Goal: Task Accomplishment & Management: Manage account settings

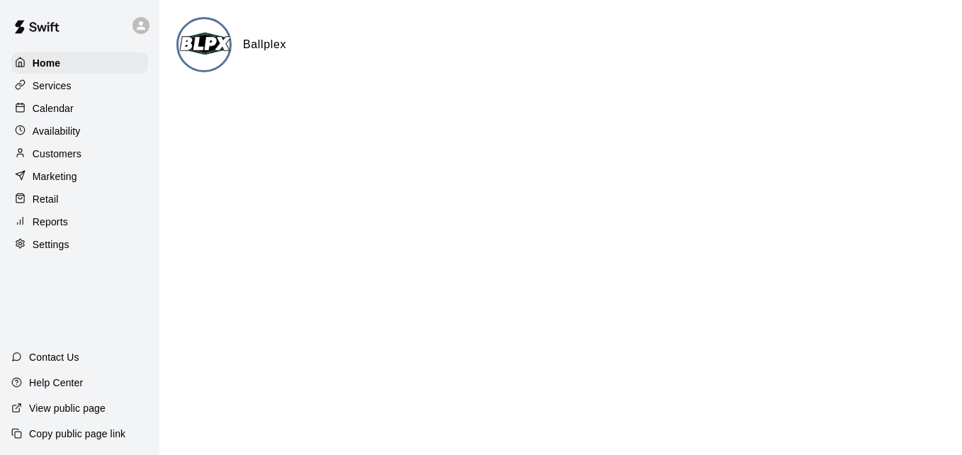
click at [79, 112] on div "Calendar" at bounding box center [79, 108] width 137 height 21
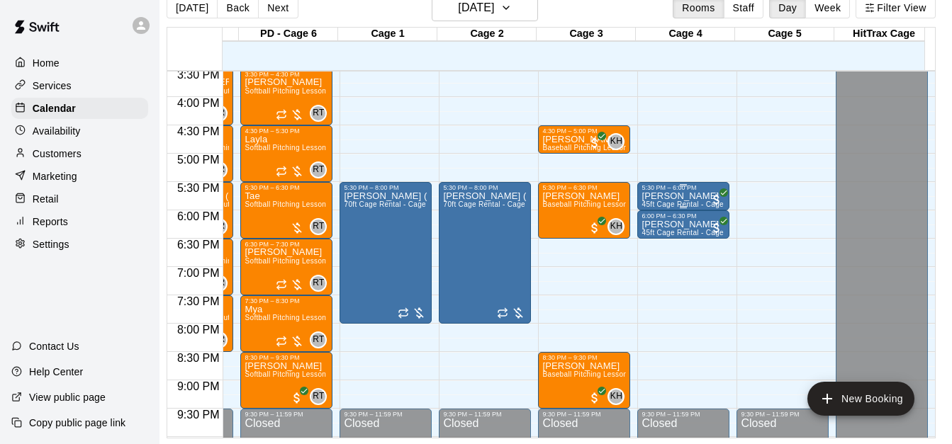
click at [673, 196] on p "[PERSON_NAME]" at bounding box center [683, 196] width 84 height 0
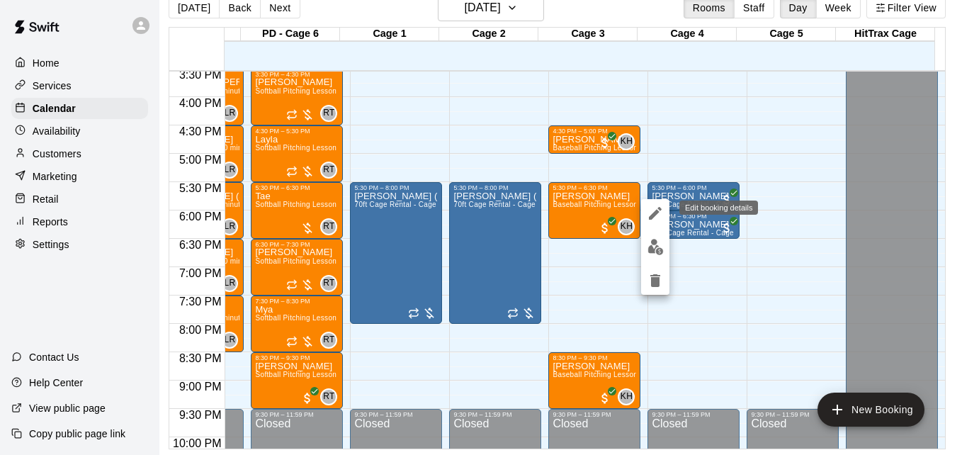
click at [653, 216] on icon "edit" at bounding box center [655, 213] width 13 height 13
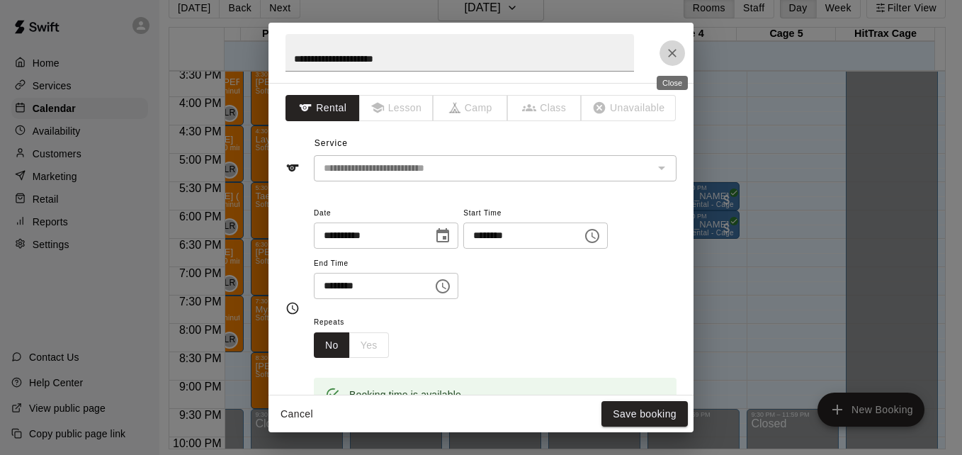
click at [668, 57] on icon "Close" at bounding box center [672, 53] width 14 height 14
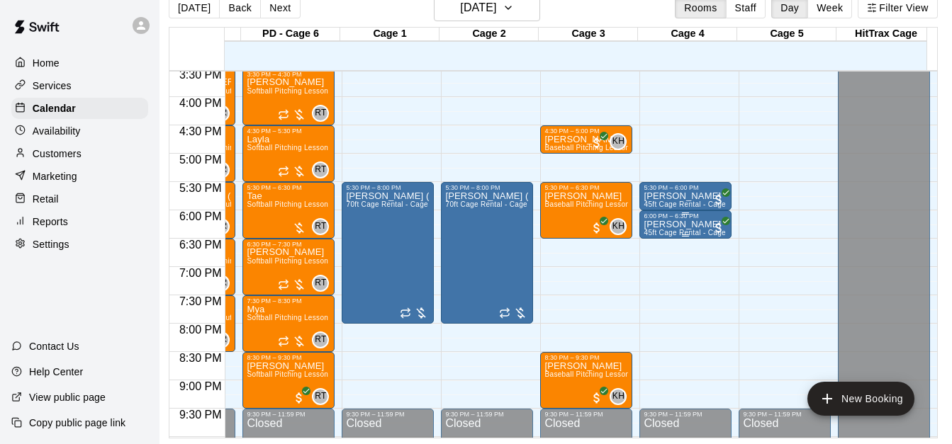
click at [680, 225] on p "[PERSON_NAME]" at bounding box center [686, 225] width 84 height 0
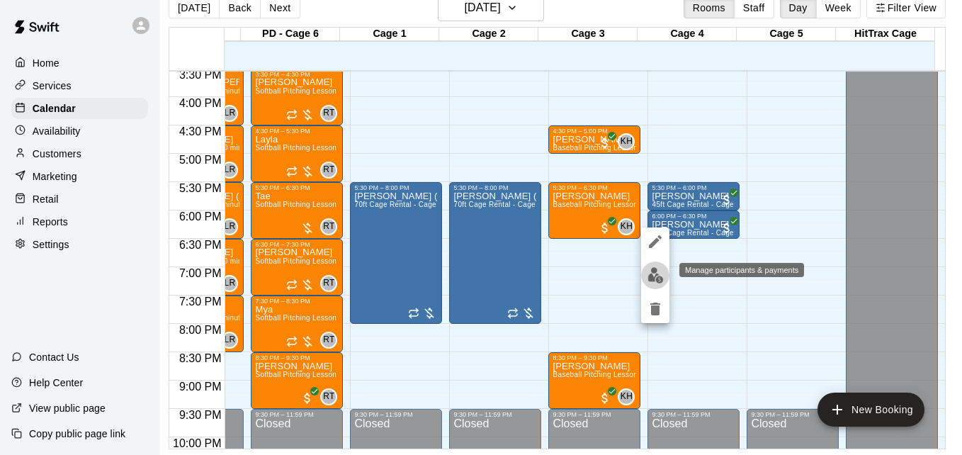
click at [659, 276] on img "edit" at bounding box center [656, 275] width 16 height 16
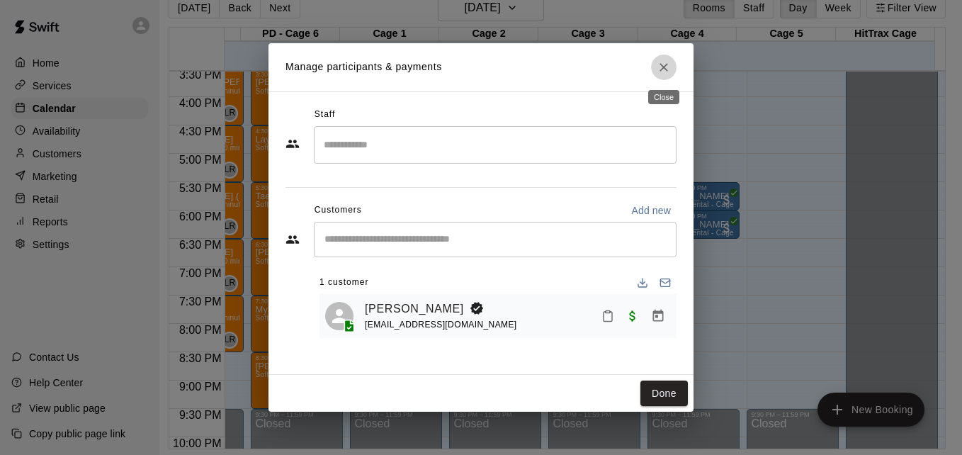
click at [662, 68] on icon "Close" at bounding box center [664, 67] width 14 height 14
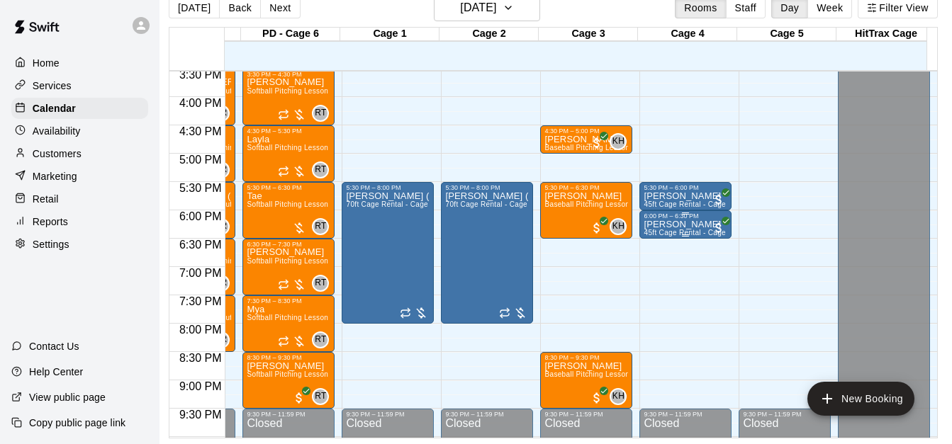
click at [675, 225] on p "[PERSON_NAME]" at bounding box center [686, 225] width 84 height 0
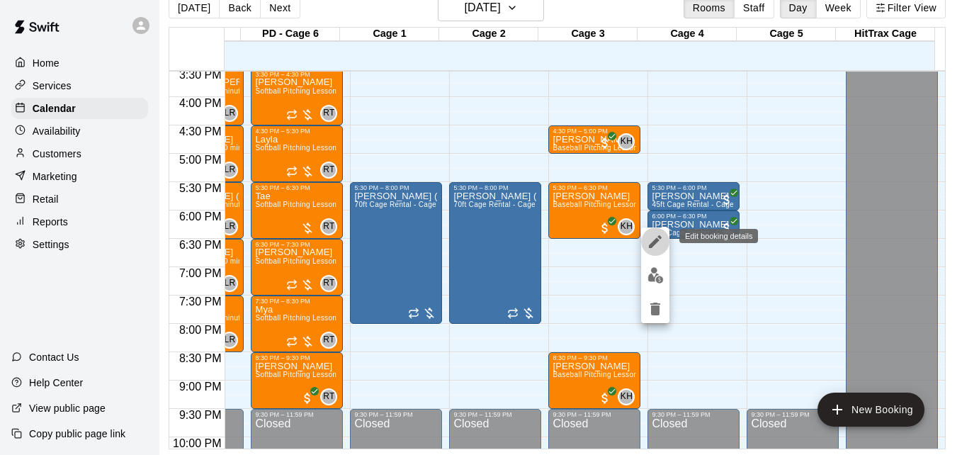
click at [653, 244] on icon "edit" at bounding box center [655, 241] width 13 height 13
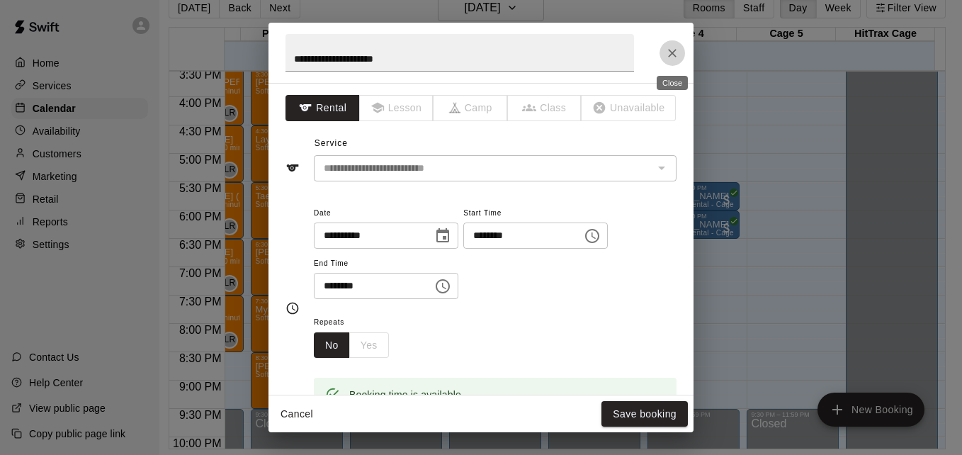
click at [673, 54] on icon "Close" at bounding box center [672, 53] width 14 height 14
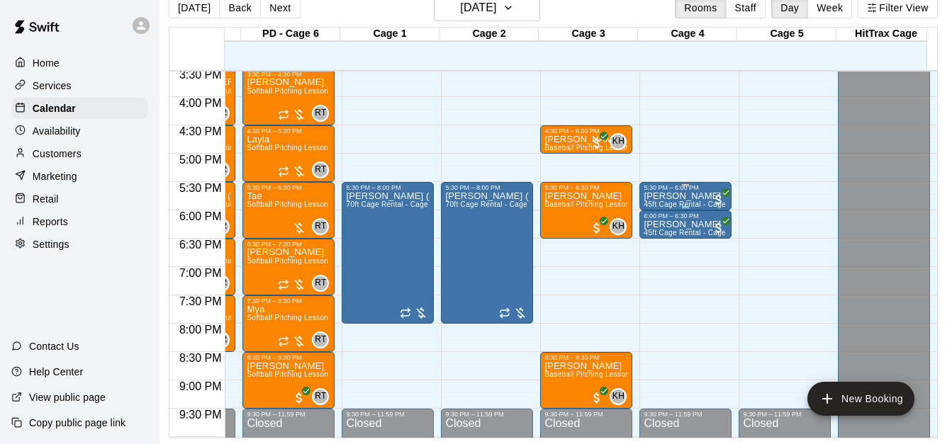
click at [678, 196] on p "[PERSON_NAME]" at bounding box center [686, 196] width 84 height 0
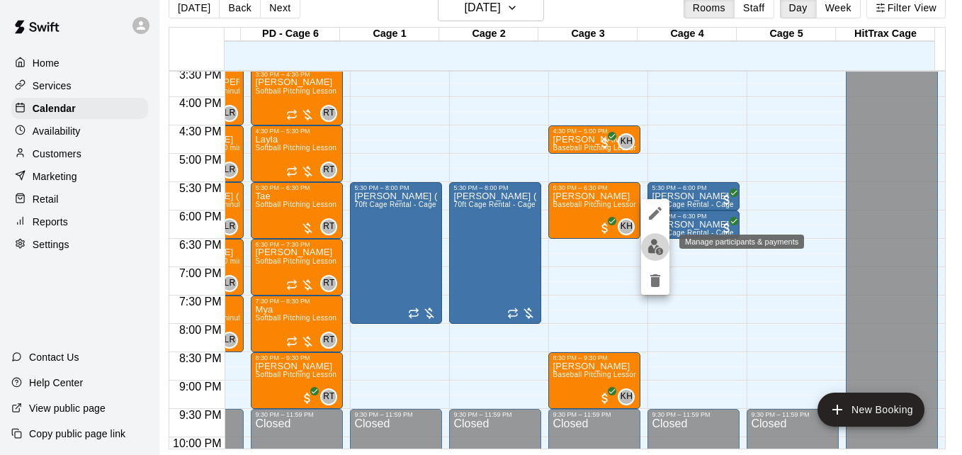
click at [653, 253] on img "edit" at bounding box center [656, 247] width 16 height 16
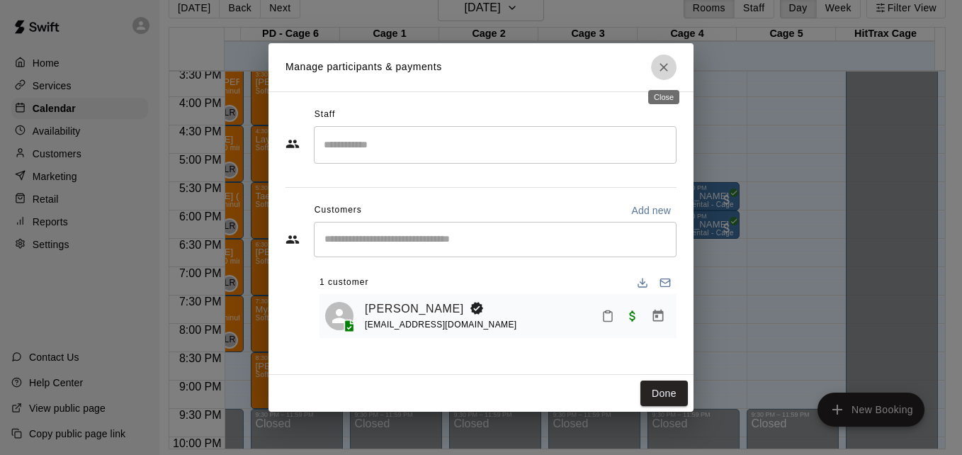
click at [665, 75] on button "Close" at bounding box center [664, 68] width 26 height 26
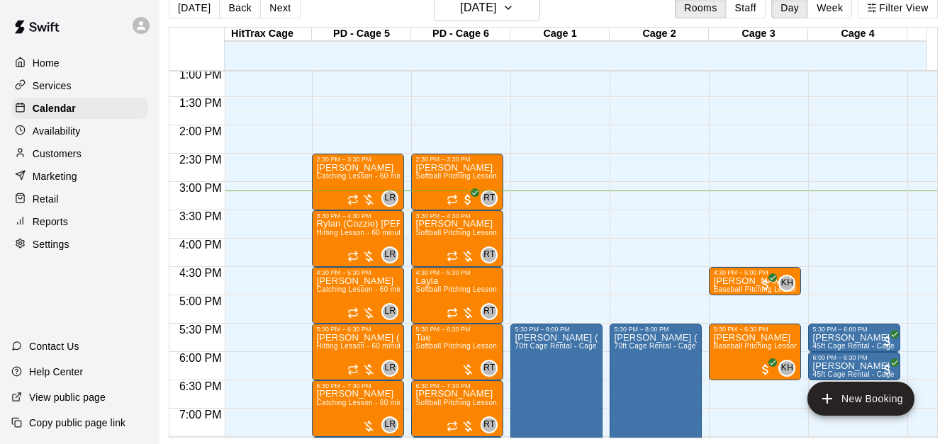
scroll to position [0, 0]
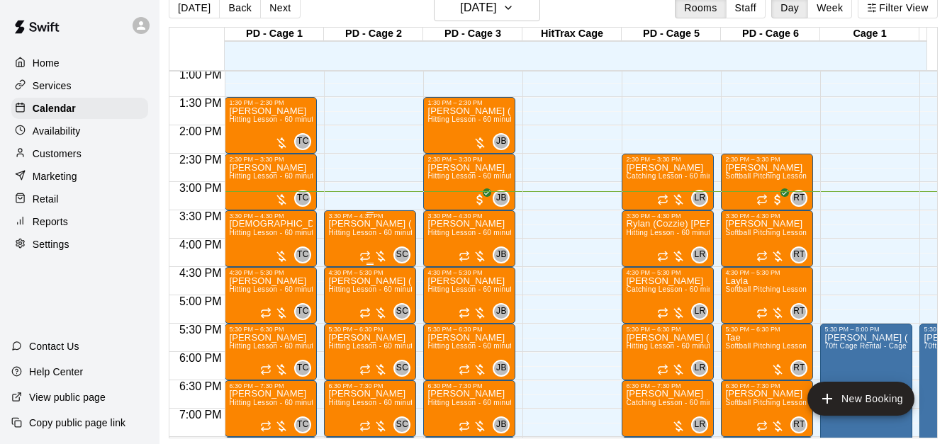
click at [366, 237] on span "Hitting Lesson - 60 minutes" at bounding box center [374, 233] width 92 height 8
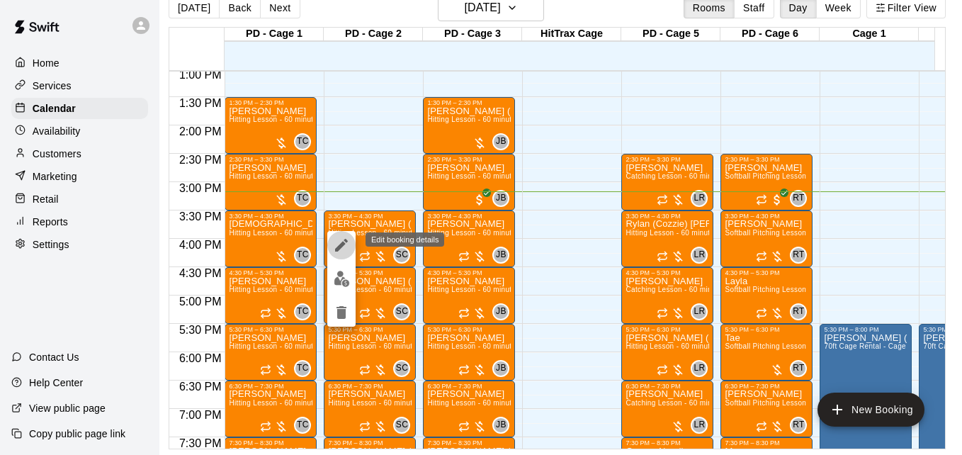
click at [343, 243] on icon "edit" at bounding box center [341, 245] width 13 height 13
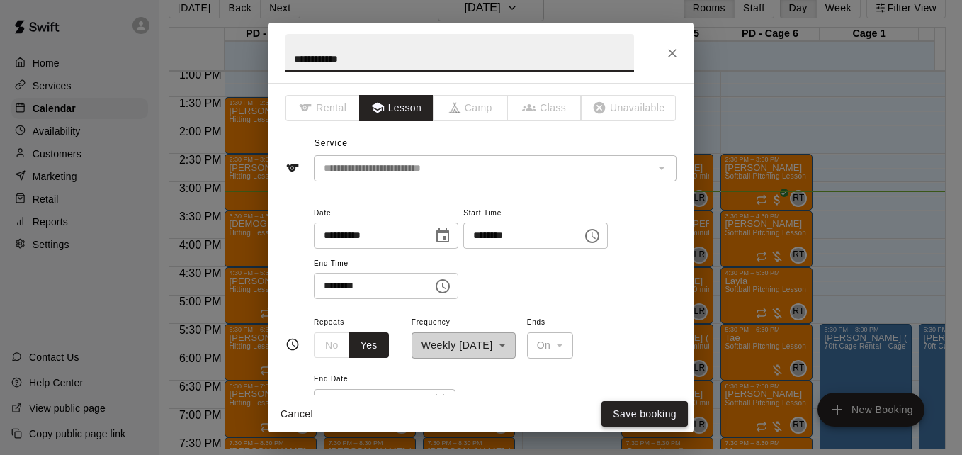
type input "**********"
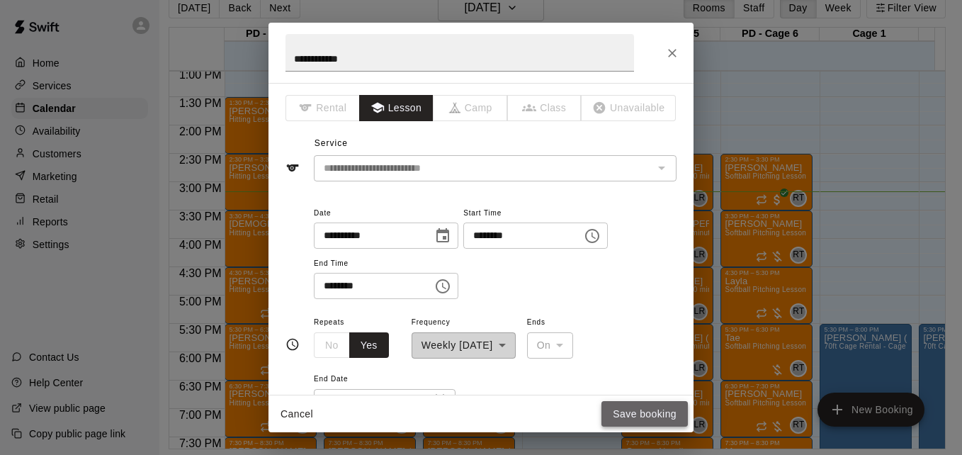
click at [673, 410] on button "Save booking" at bounding box center [645, 414] width 86 height 26
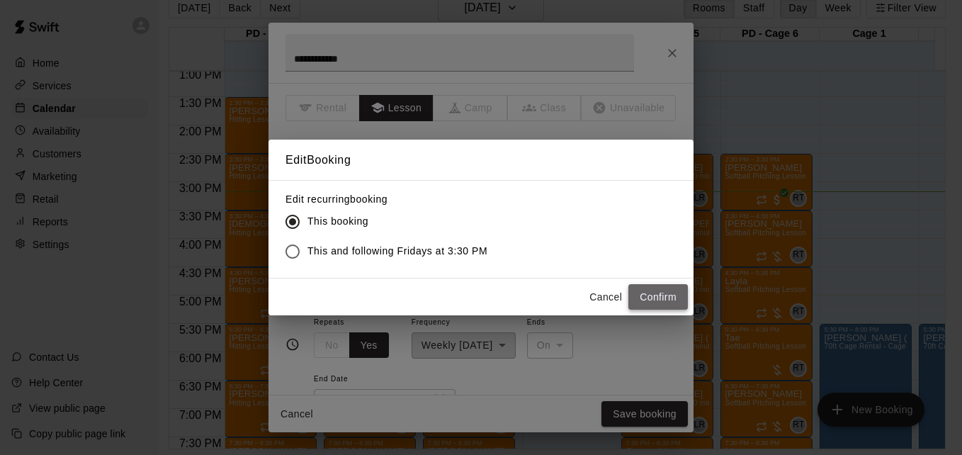
click at [643, 293] on button "Confirm" at bounding box center [659, 297] width 60 height 26
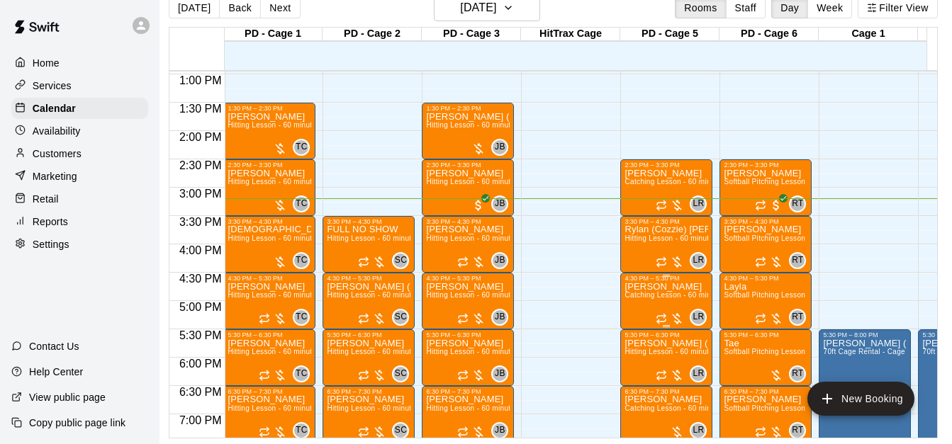
scroll to position [734, 1]
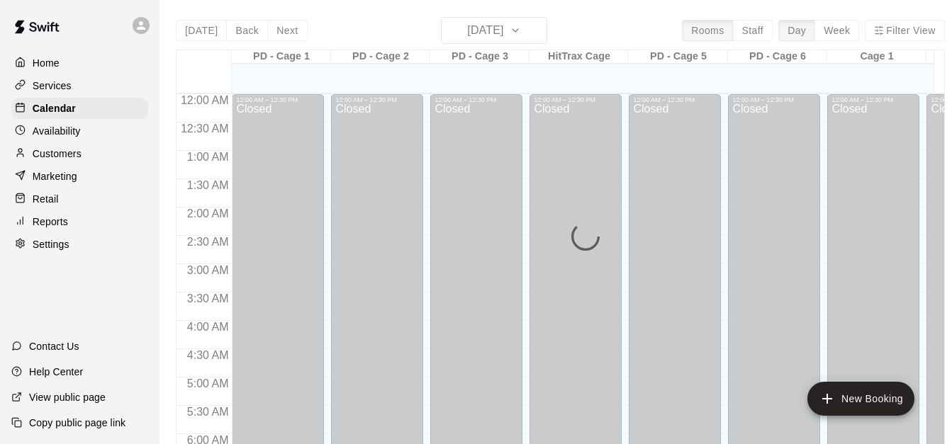
scroll to position [884, 0]
click at [79, 159] on p "Customers" at bounding box center [57, 154] width 49 height 14
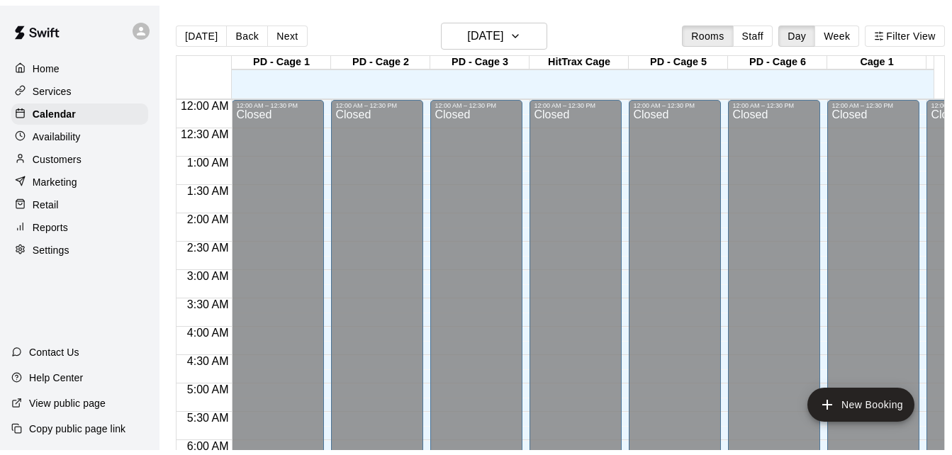
scroll to position [896, 0]
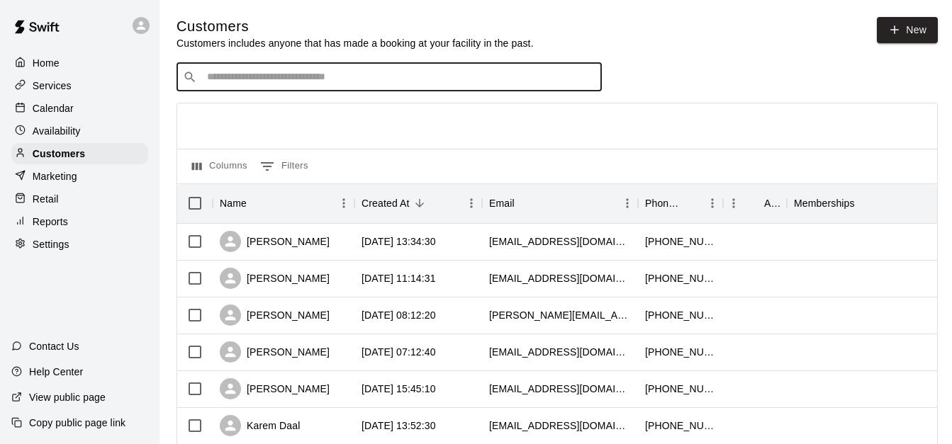
click at [430, 84] on input "Search customers by name or email" at bounding box center [399, 77] width 393 height 14
type input "*"
type input "***"
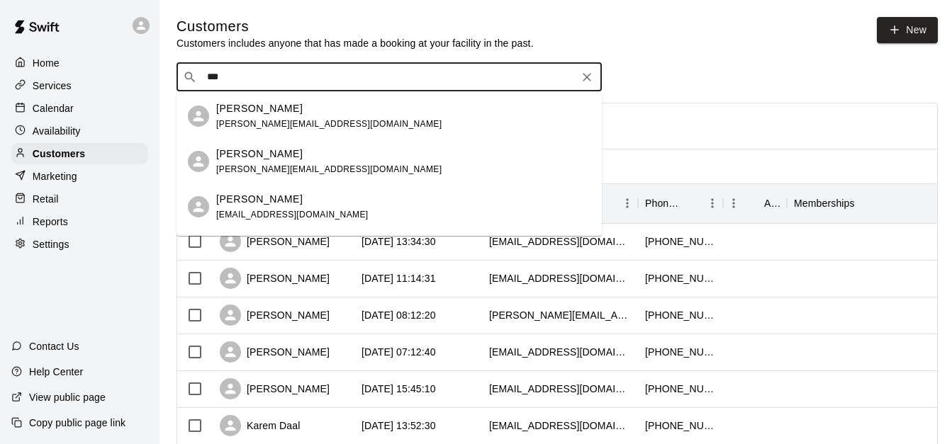
click at [322, 158] on div "Angela Vella angela_vella@yahoo.com" at bounding box center [403, 162] width 374 height 30
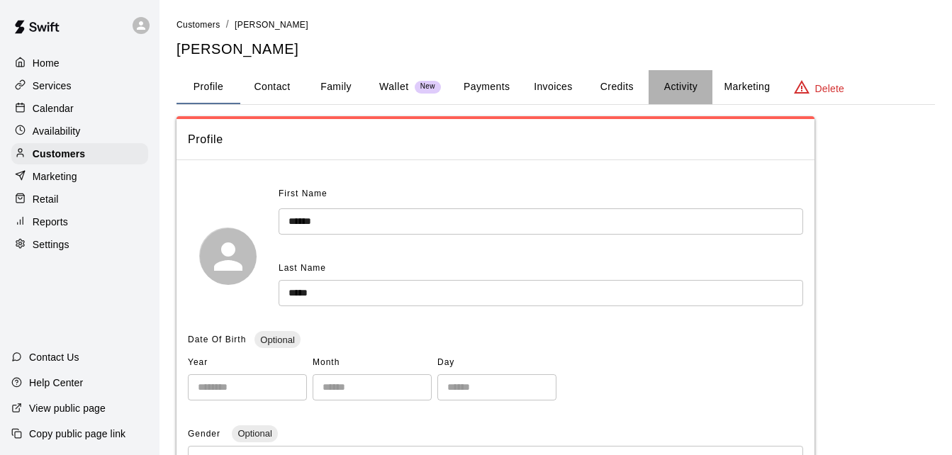
click at [687, 84] on button "Activity" at bounding box center [680, 87] width 64 height 34
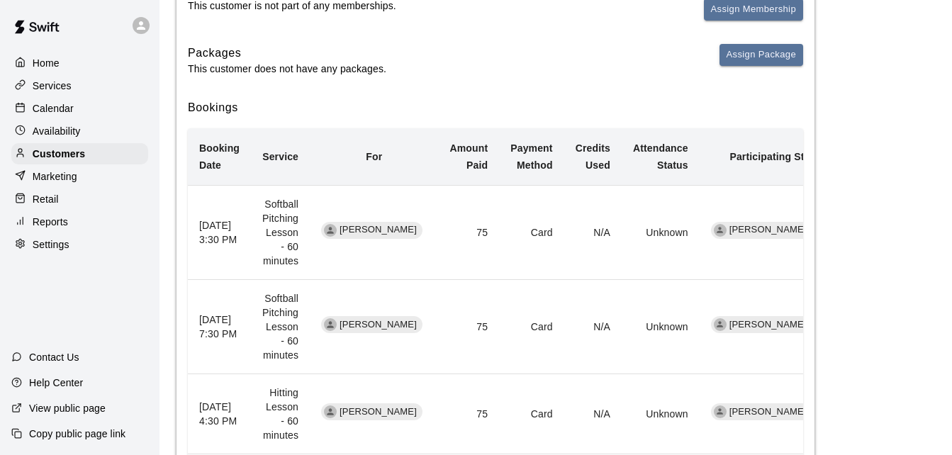
scroll to position [198, 0]
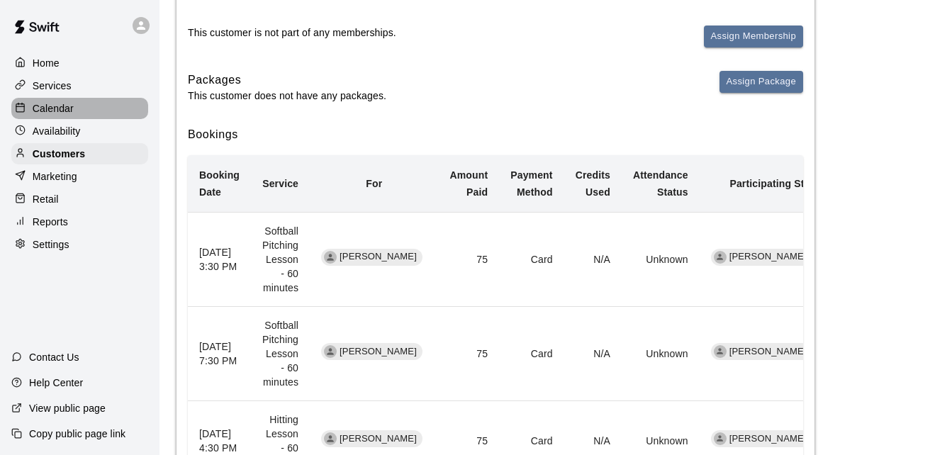
click at [108, 109] on div "Calendar" at bounding box center [79, 108] width 137 height 21
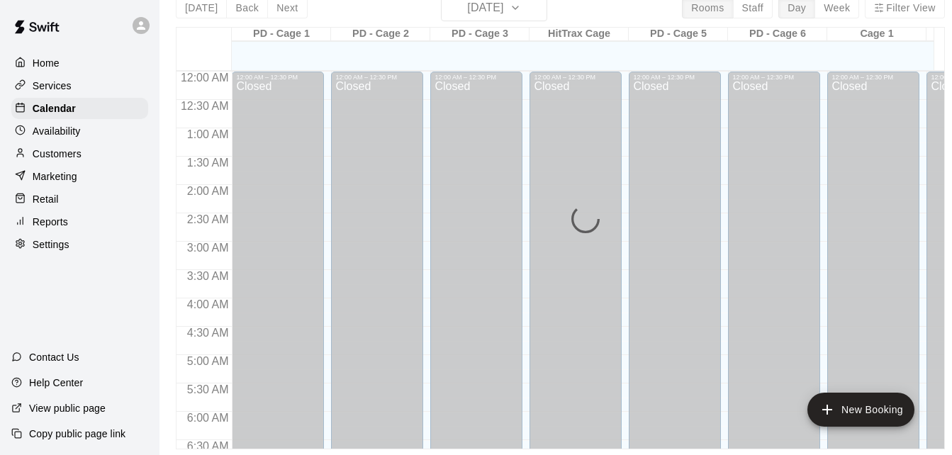
click at [528, 33] on div "Today Back Next Friday Sep 19 Rooms Staff Day Week Filter View PD - Cage 1 19 F…" at bounding box center [560, 221] width 769 height 455
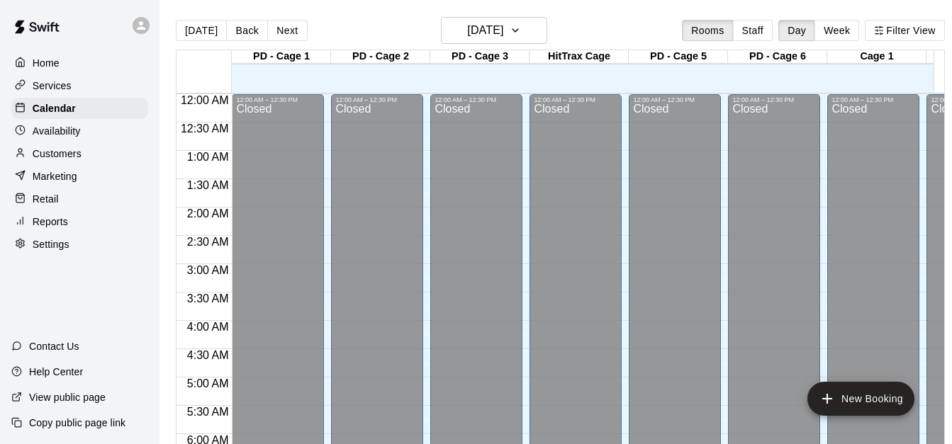
scroll to position [897, 0]
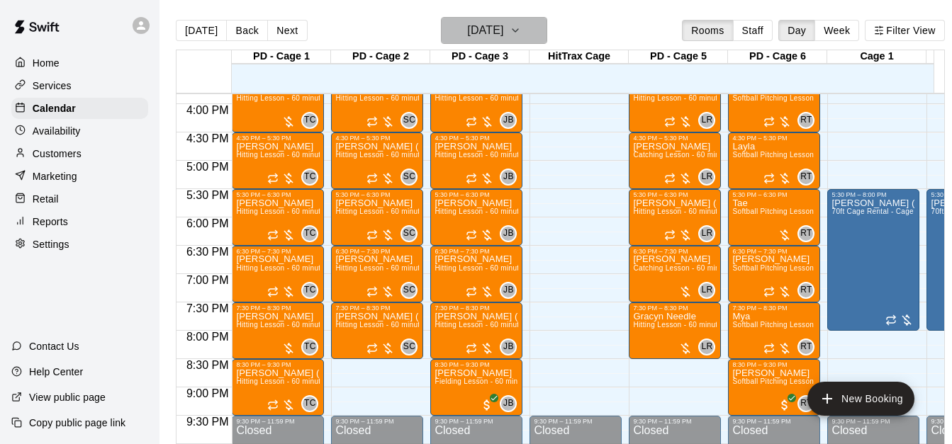
click at [521, 33] on icon "button" at bounding box center [515, 30] width 11 height 17
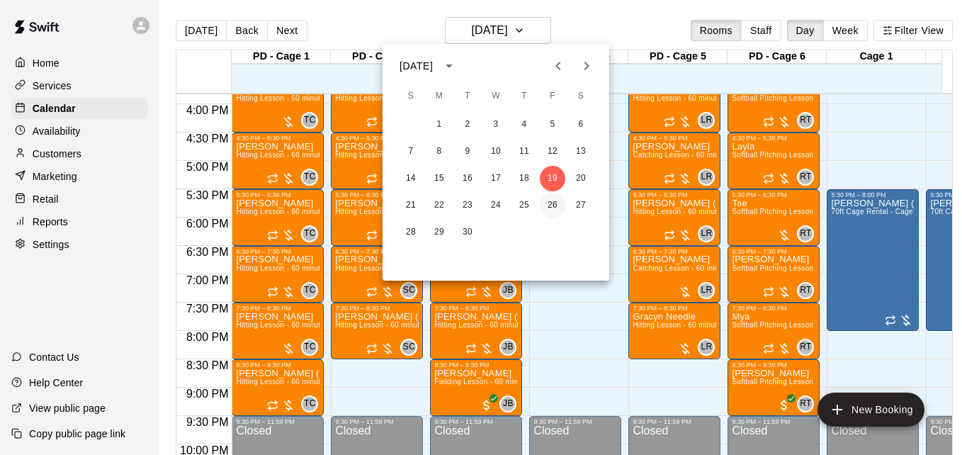
click at [558, 206] on button "26" at bounding box center [553, 206] width 26 height 26
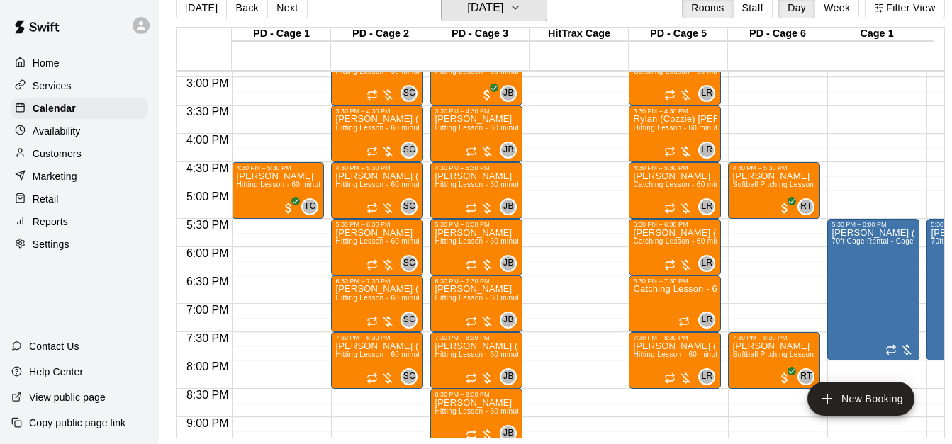
scroll to position [850, 0]
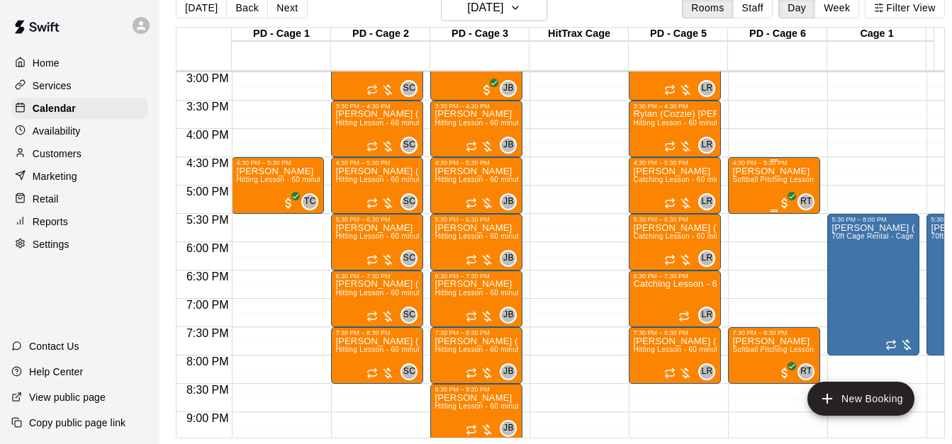
click at [750, 176] on span "Softball Pitching Lesson - 60 minutes" at bounding box center [794, 180] width 125 height 8
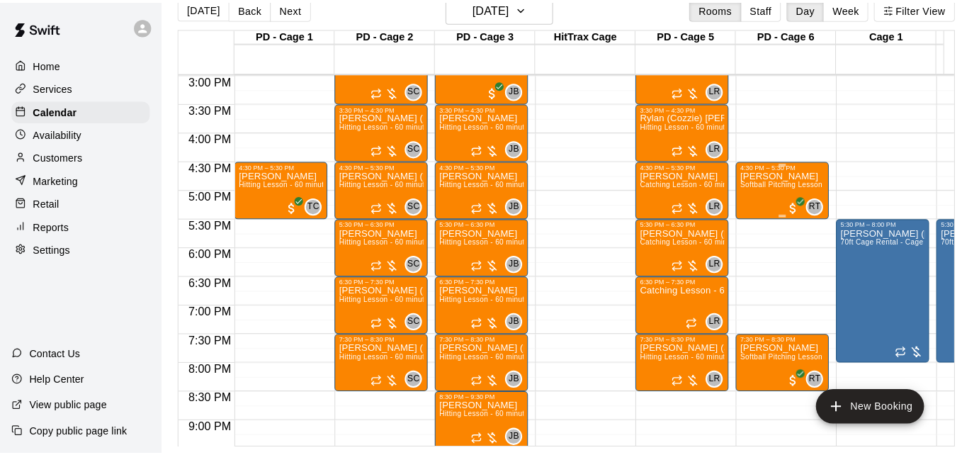
scroll to position [23, 0]
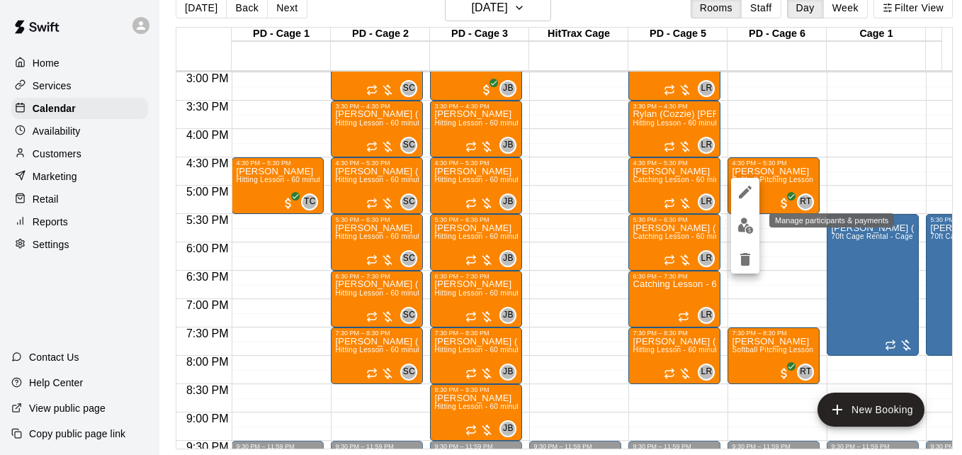
click at [745, 229] on img "edit" at bounding box center [746, 226] width 16 height 16
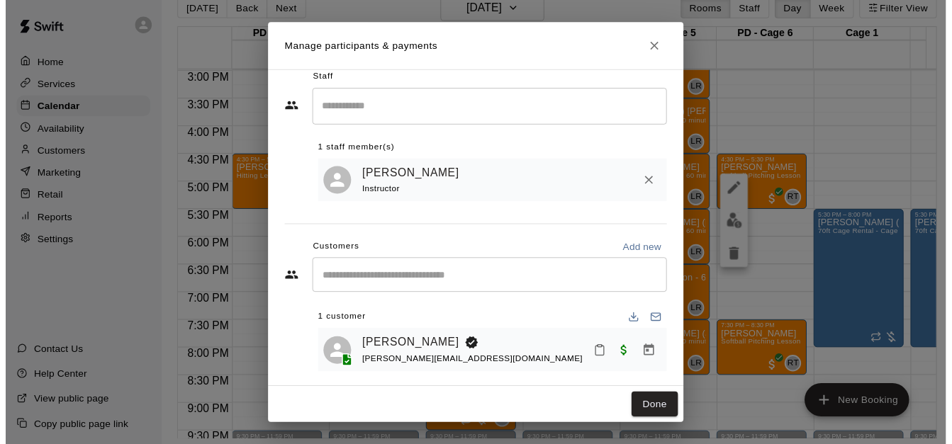
scroll to position [28, 0]
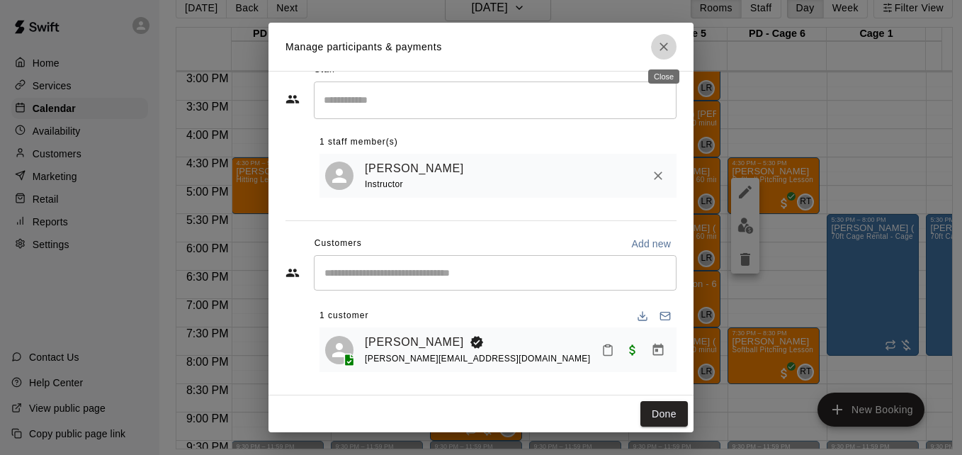
click at [664, 50] on icon "Close" at bounding box center [664, 47] width 14 height 14
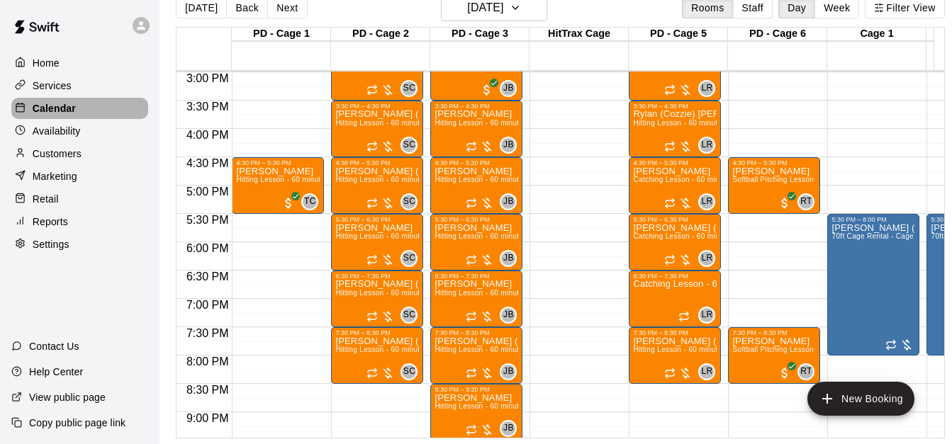
click at [94, 113] on div "Calendar" at bounding box center [79, 108] width 137 height 21
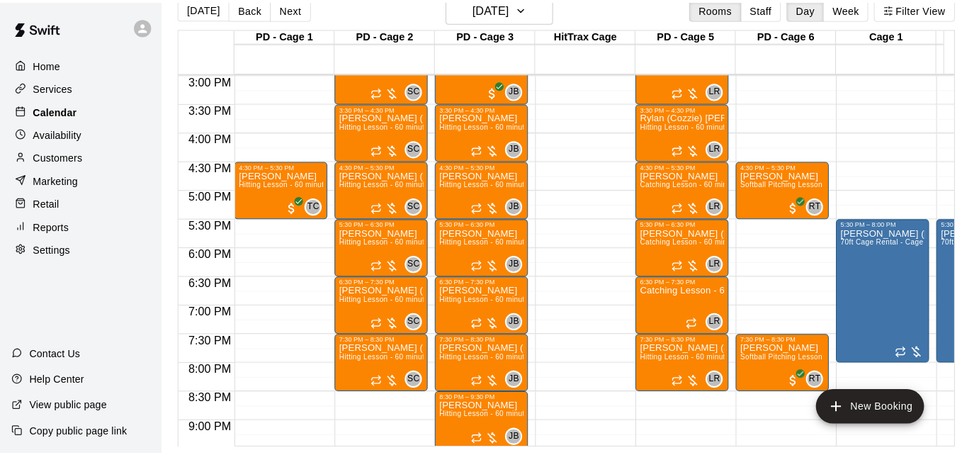
scroll to position [0, 0]
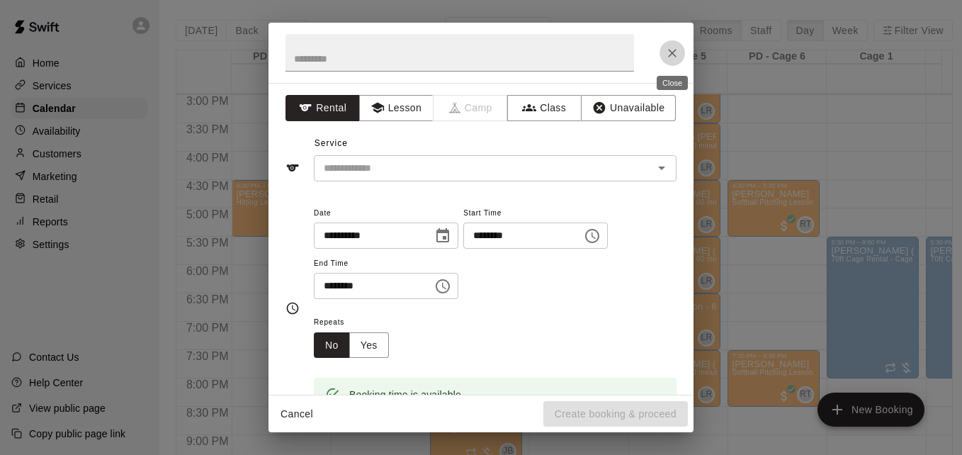
click at [675, 56] on icon "Close" at bounding box center [672, 53] width 9 height 9
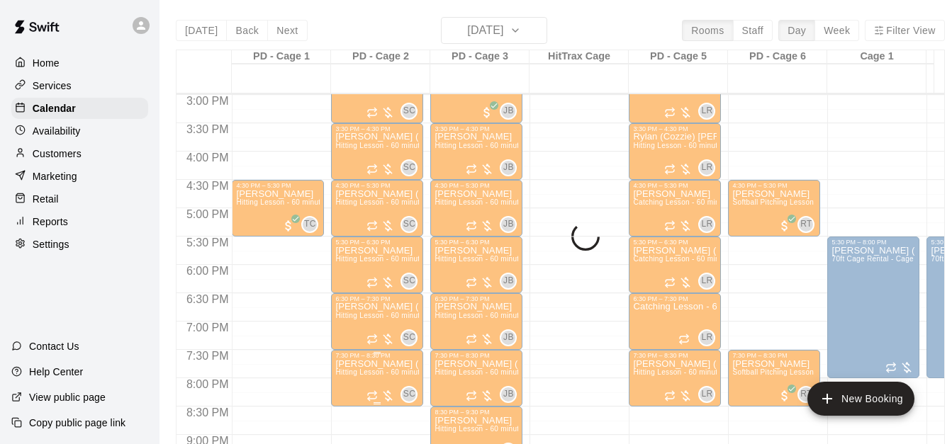
click at [367, 376] on span "Hitting Lesson - 60 minutes" at bounding box center [381, 373] width 92 height 8
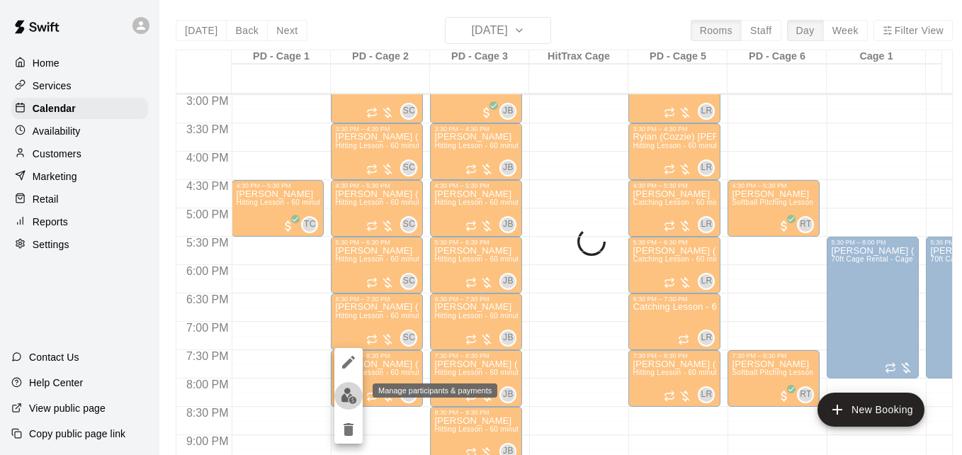
click at [348, 397] on img "edit" at bounding box center [349, 396] width 16 height 16
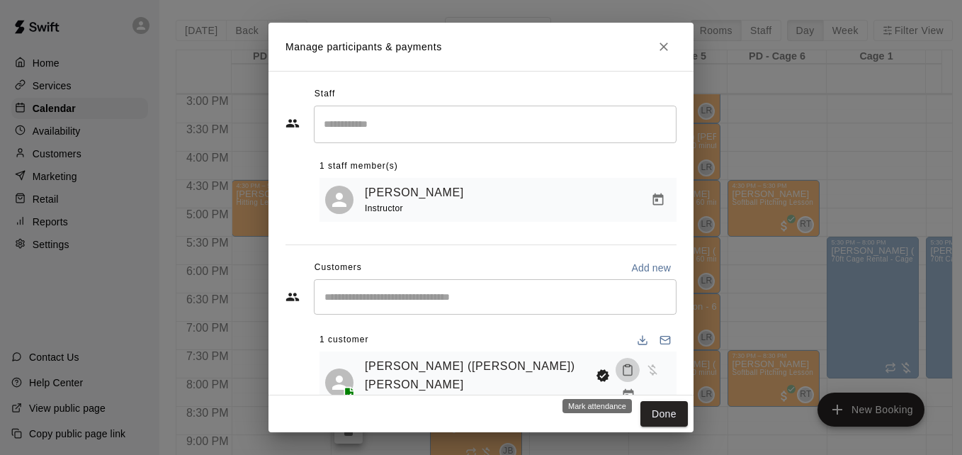
click at [622, 376] on icon "Mark attendance" at bounding box center [628, 370] width 13 height 13
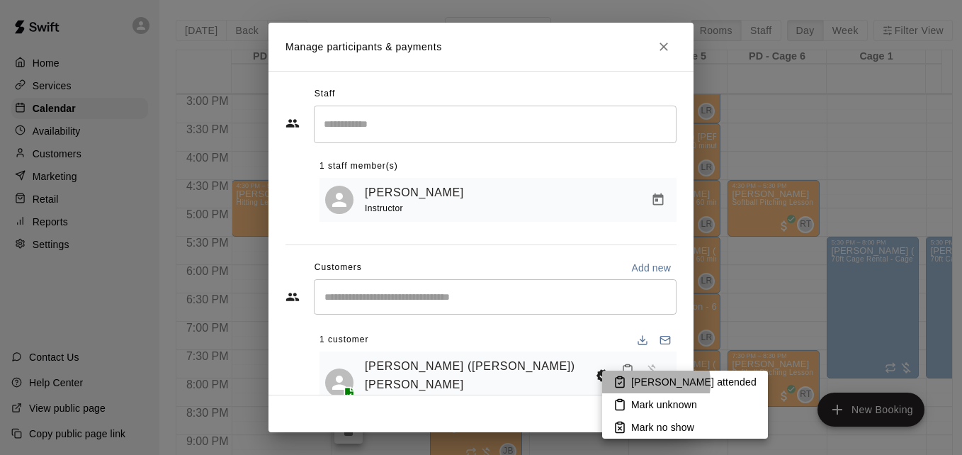
click at [634, 383] on p "Mark attended" at bounding box center [693, 382] width 125 height 14
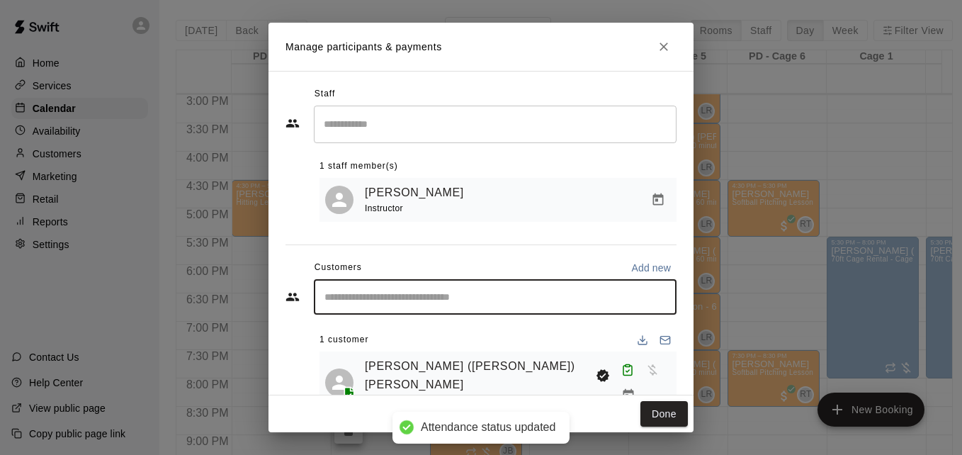
click at [476, 304] on input "Start typing to search customers..." at bounding box center [495, 297] width 350 height 14
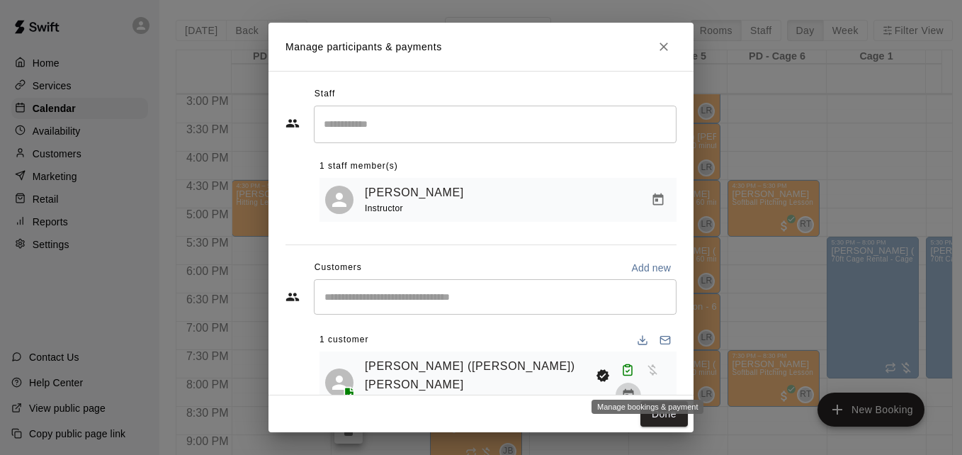
click at [636, 388] on icon "Manage bookings & payment" at bounding box center [629, 395] width 14 height 14
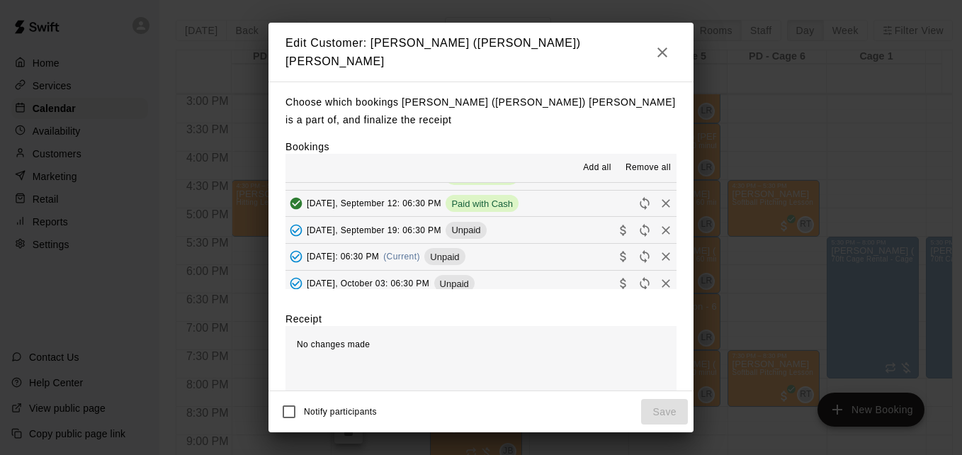
scroll to position [340, 0]
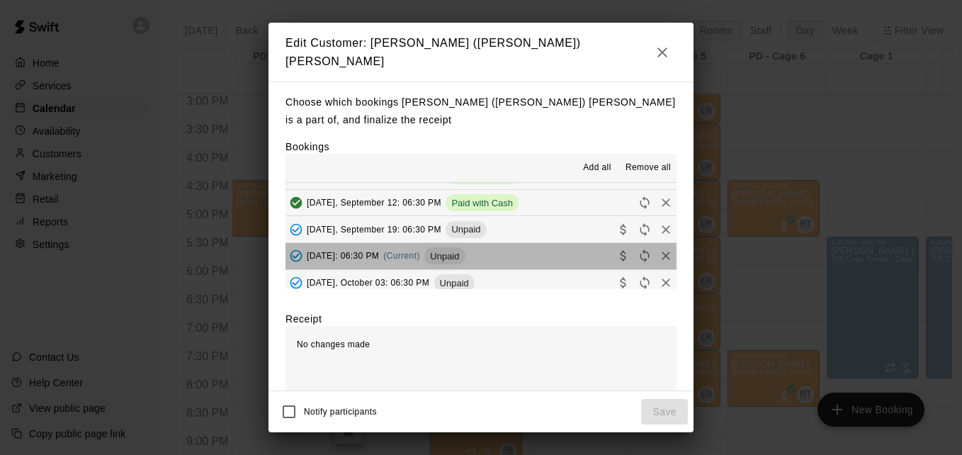
click at [556, 243] on button "Friday, September 26: 06:30 PM (Current) Unpaid" at bounding box center [481, 256] width 391 height 26
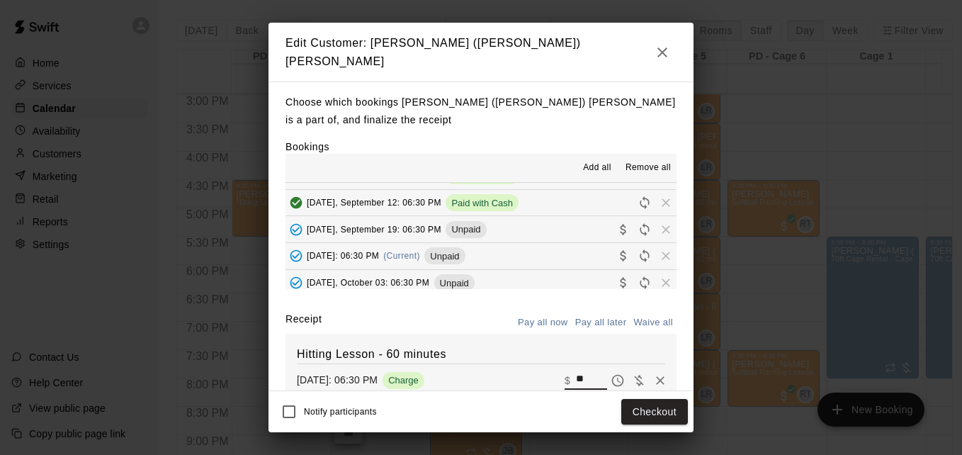
click at [576, 371] on input "**" at bounding box center [591, 380] width 31 height 18
type input "*"
type input "**"
click at [661, 405] on button "Checkout" at bounding box center [655, 412] width 67 height 26
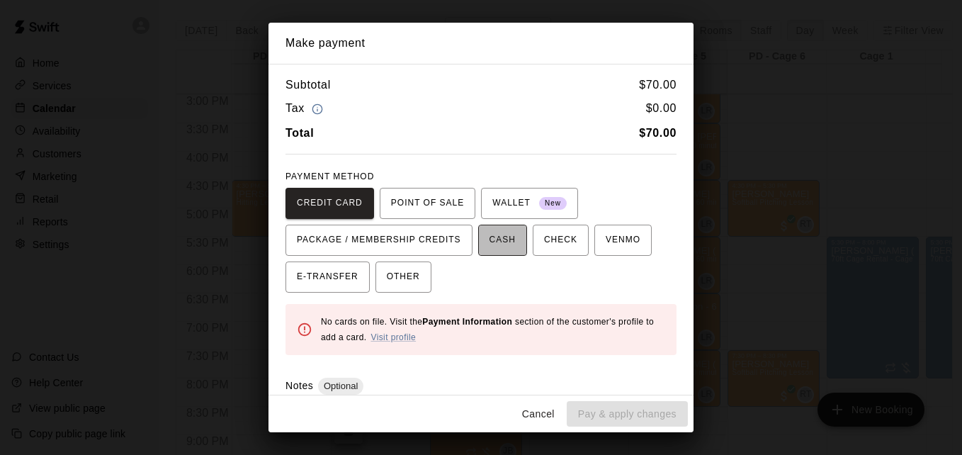
click at [490, 248] on span "CASH" at bounding box center [503, 240] width 26 height 23
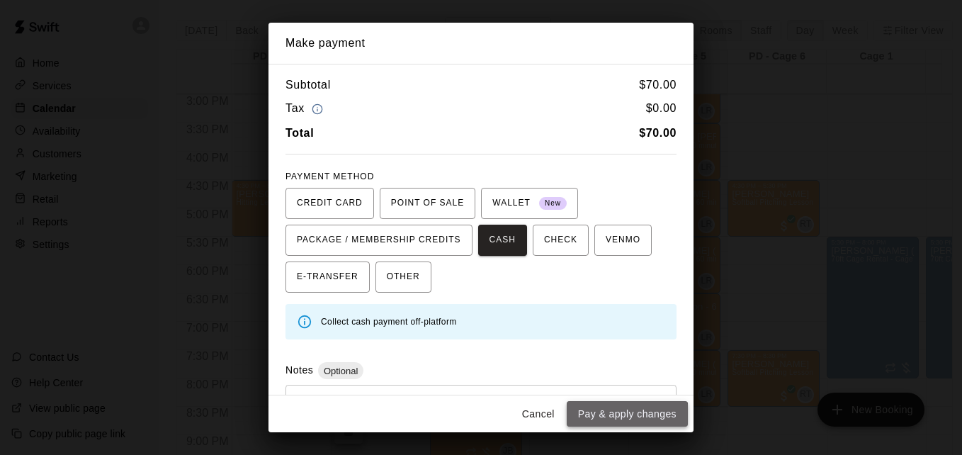
click at [609, 425] on button "Pay & apply changes" at bounding box center [627, 414] width 121 height 26
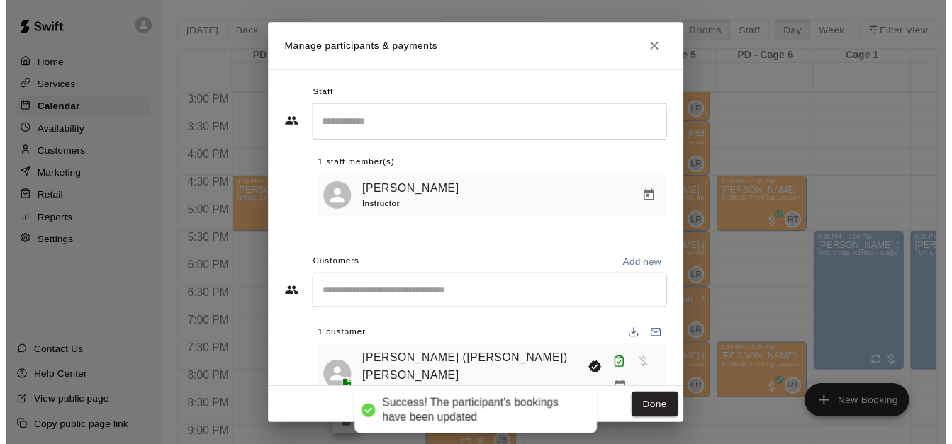
scroll to position [0, 0]
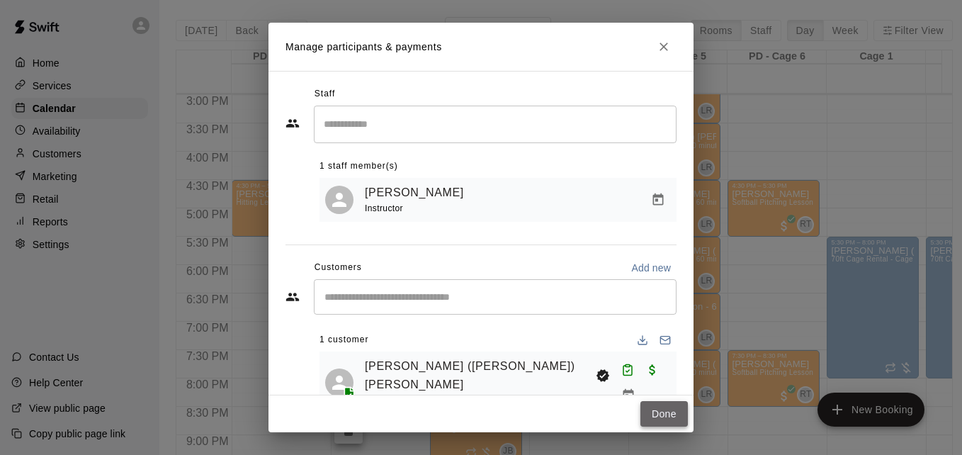
click at [666, 410] on button "Done" at bounding box center [664, 414] width 47 height 26
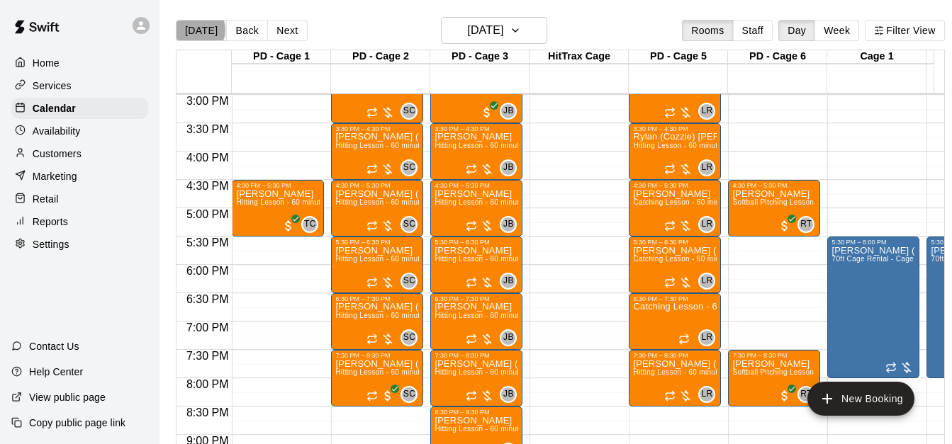
click at [197, 29] on button "[DATE]" at bounding box center [201, 30] width 51 height 21
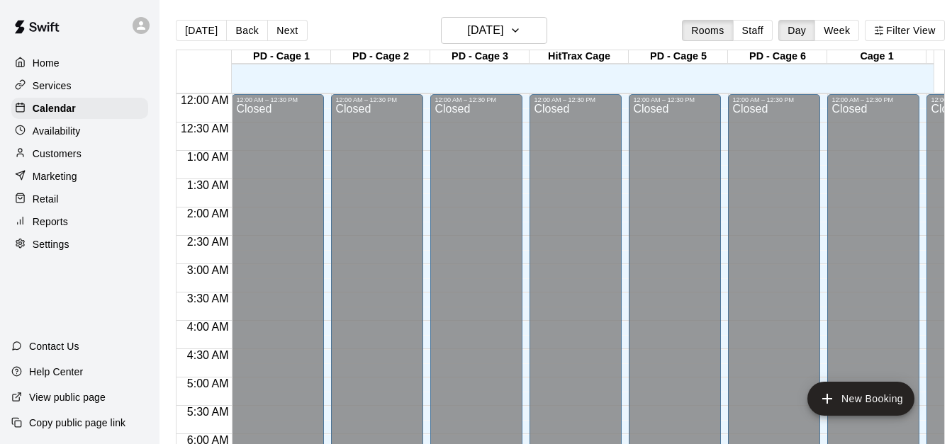
scroll to position [941, 0]
